Goal: Task Accomplishment & Management: Use online tool/utility

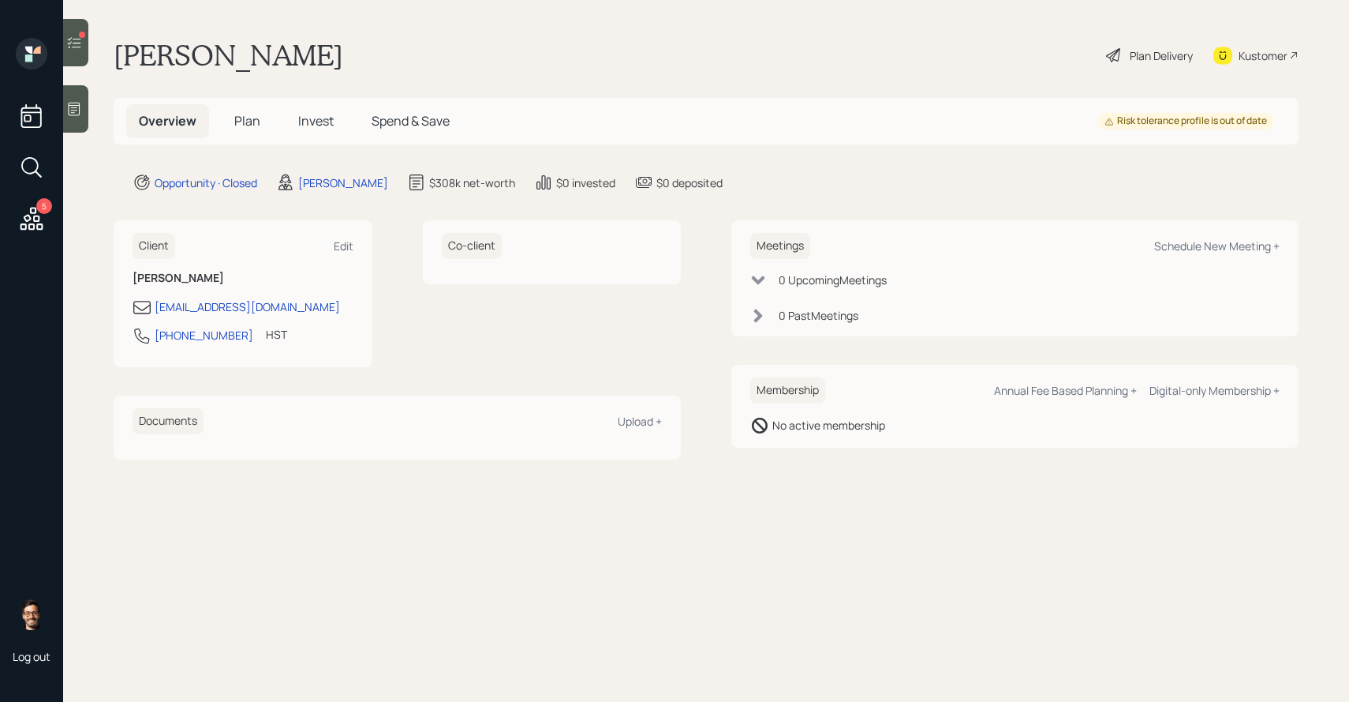
click at [29, 220] on icon at bounding box center [32, 218] width 23 height 23
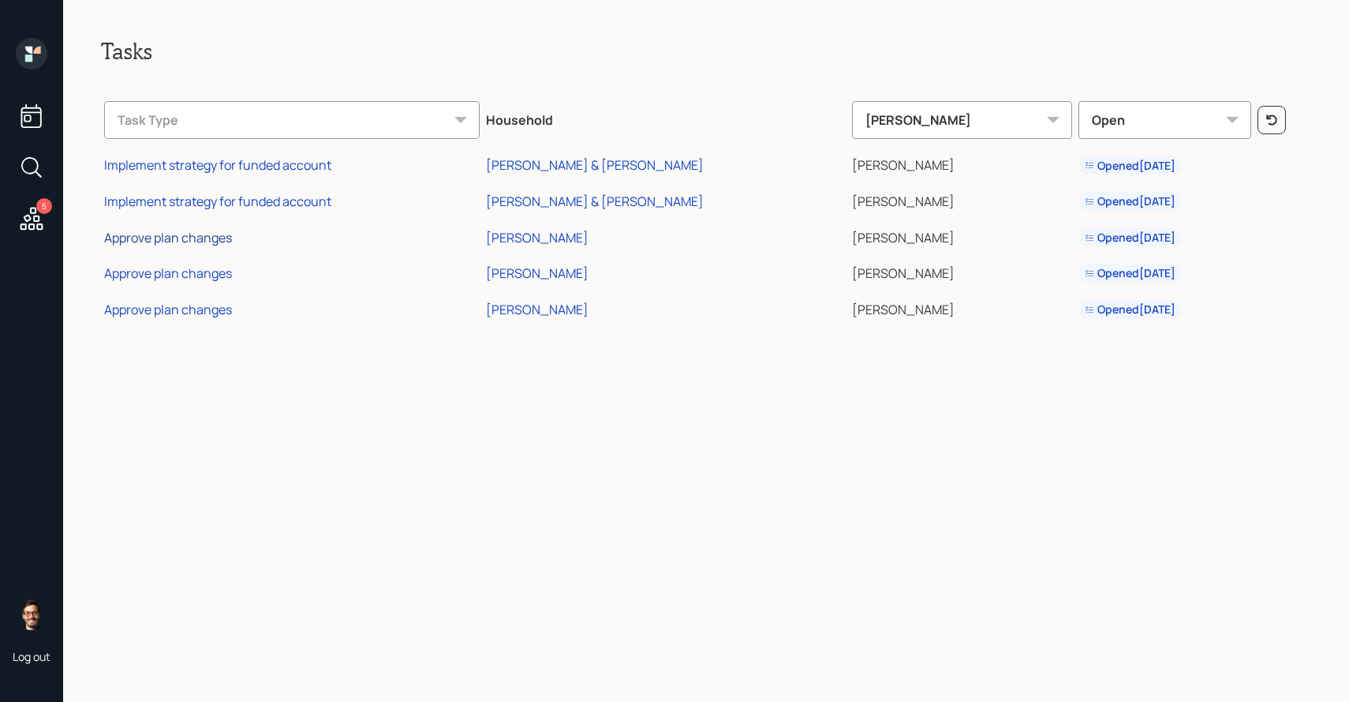
click at [185, 231] on div "Approve plan changes" at bounding box center [168, 237] width 128 height 17
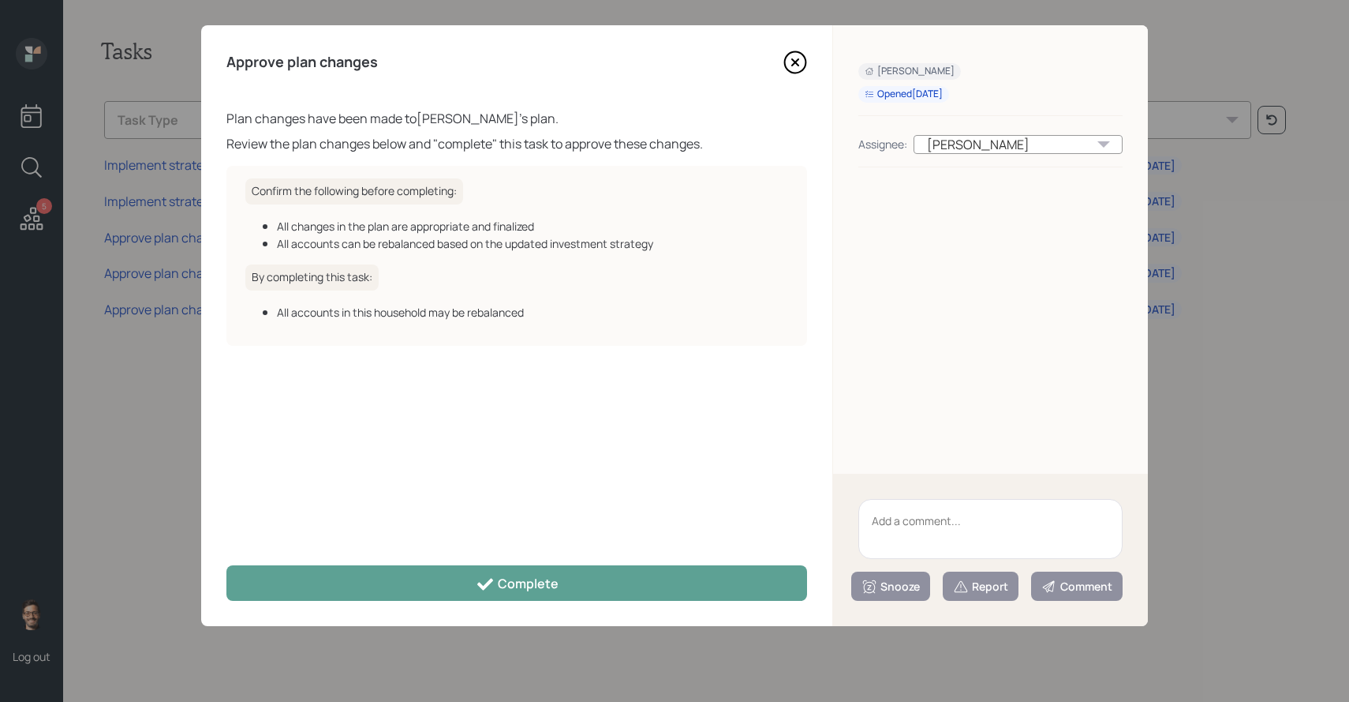
click at [376, 556] on div "Approve plan changes Plan changes have been made to [PERSON_NAME] 's plan. Revi…" at bounding box center [516, 325] width 631 height 601
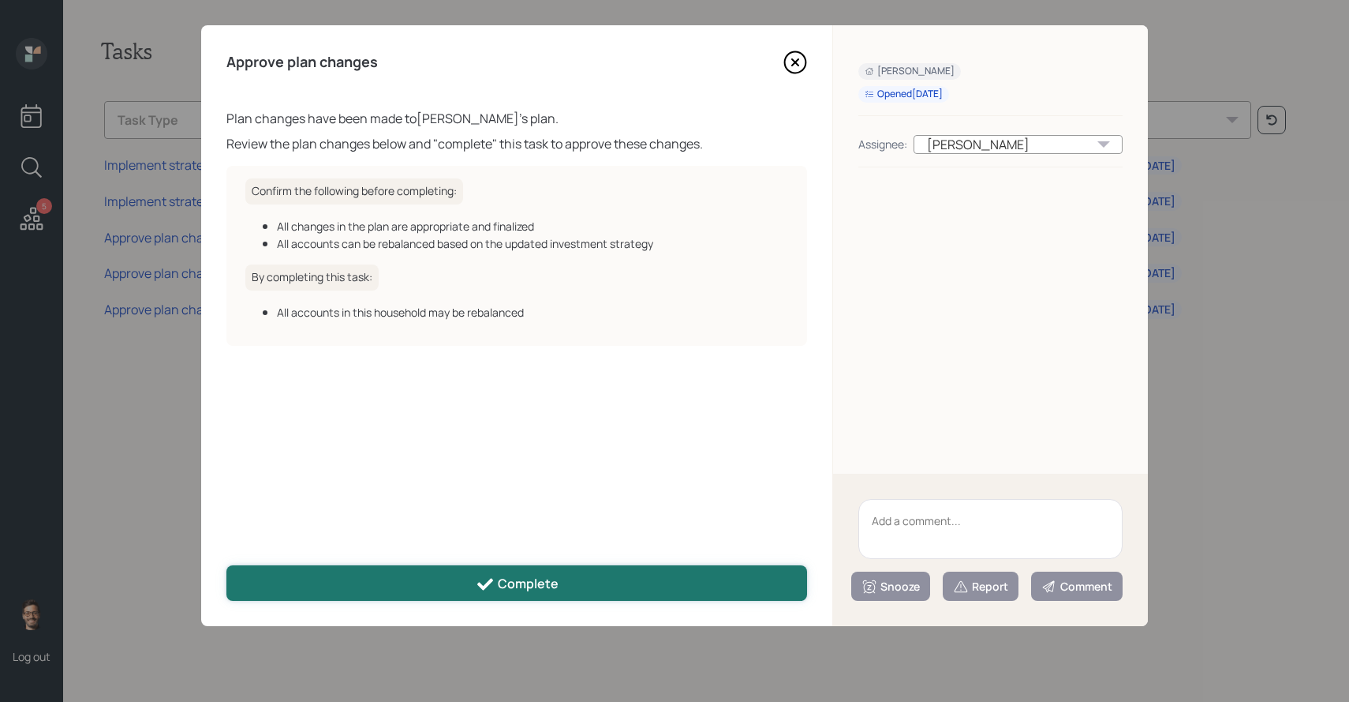
click at [376, 579] on button "Complete" at bounding box center [516, 583] width 581 height 36
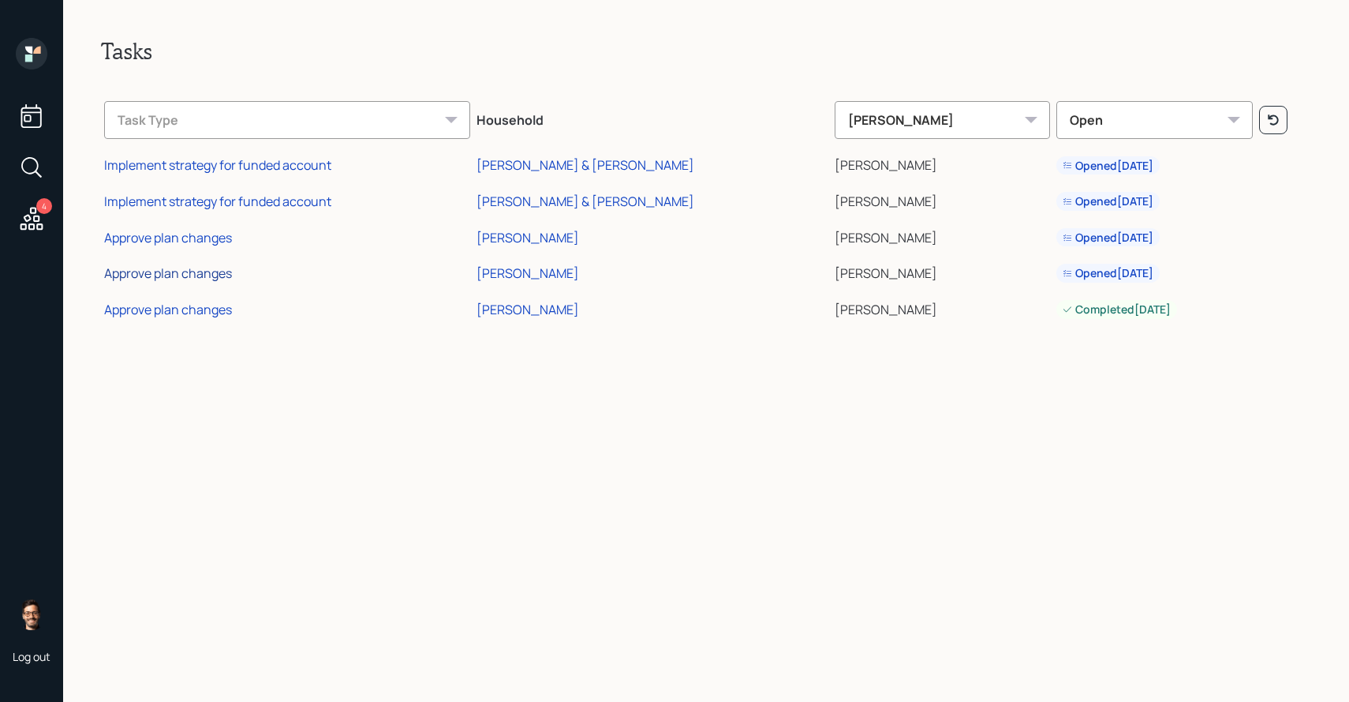
click at [171, 268] on div "Approve plan changes" at bounding box center [168, 272] width 128 height 17
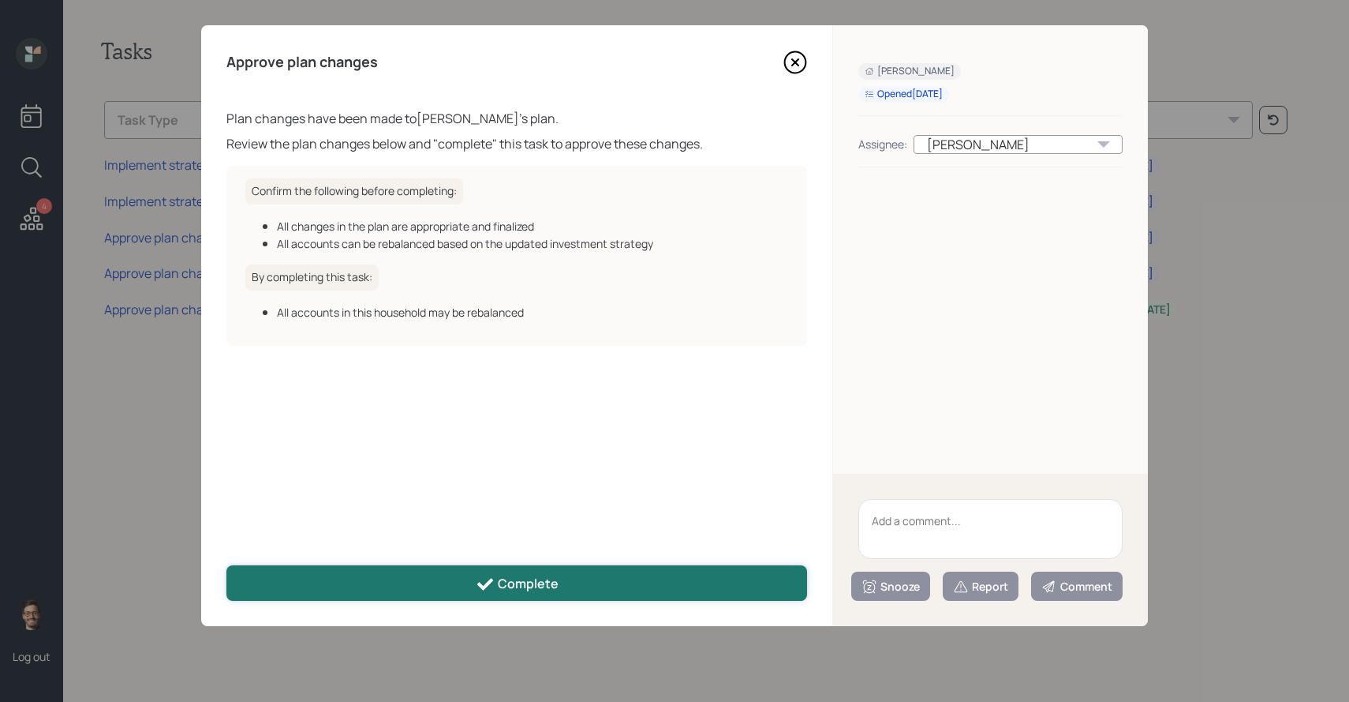
click at [344, 585] on button "Complete" at bounding box center [516, 583] width 581 height 36
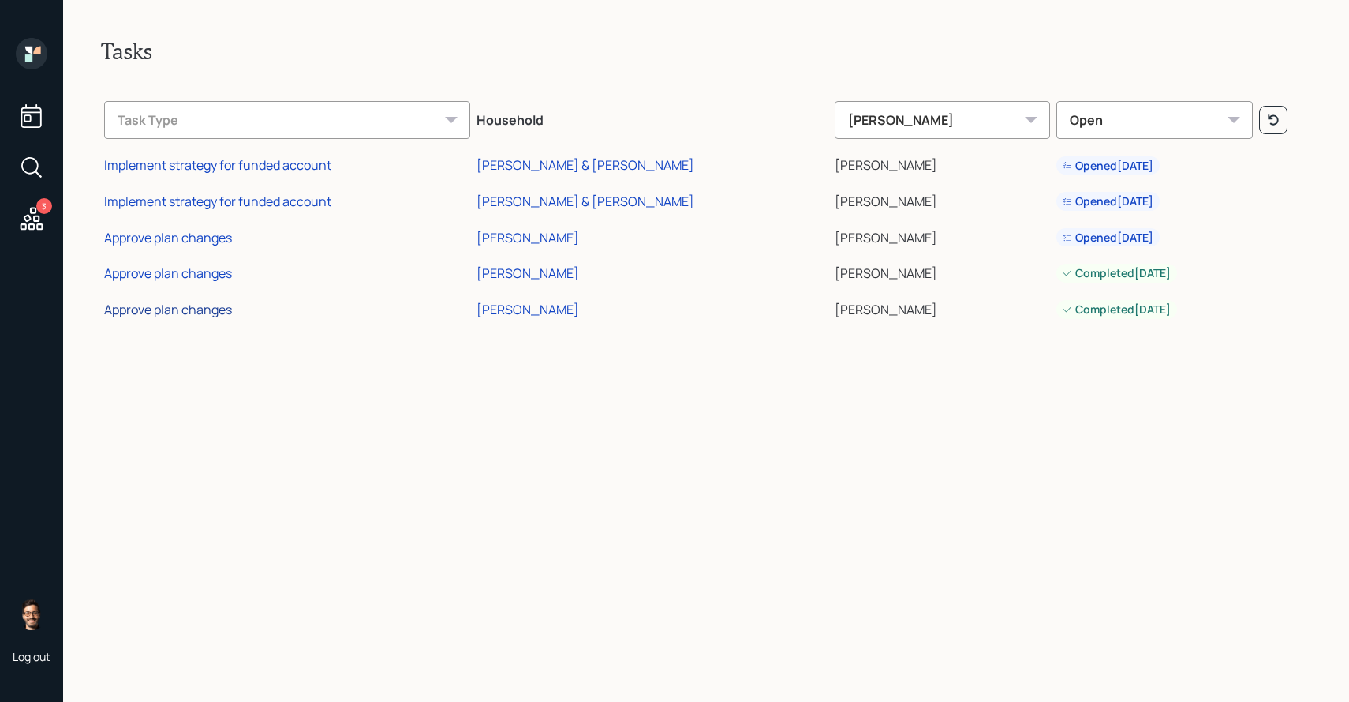
click at [164, 311] on div "Approve plan changes" at bounding box center [168, 309] width 128 height 17
